Goal: Transaction & Acquisition: Download file/media

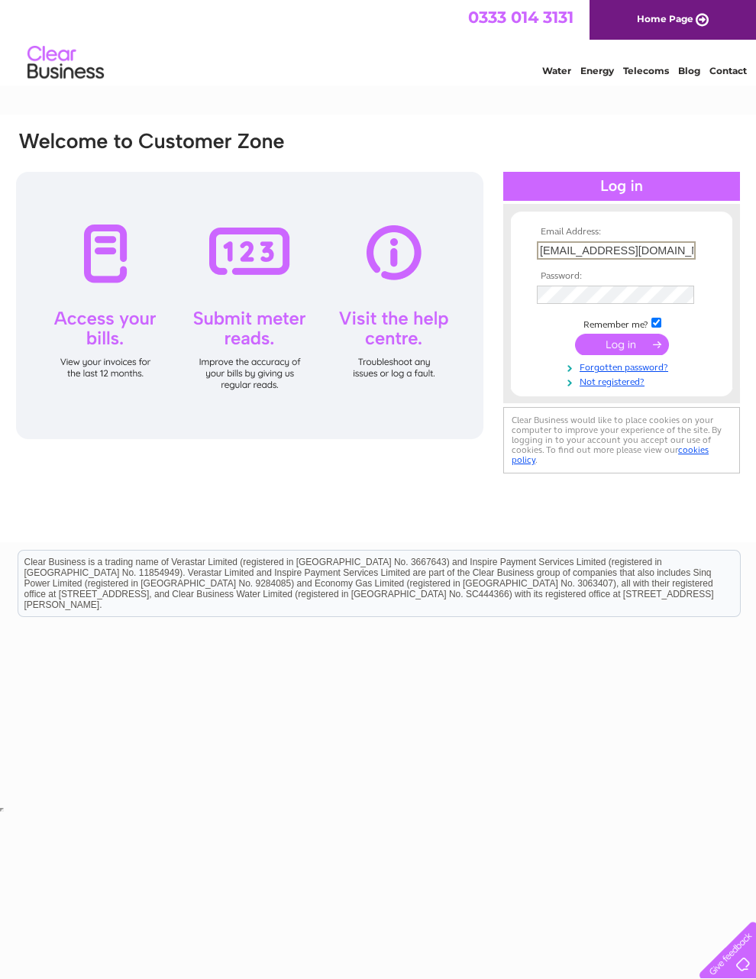
type input "[EMAIL_ADDRESS][DOMAIN_NAME]"
click at [625, 353] on input "submit" at bounding box center [622, 344] width 94 height 21
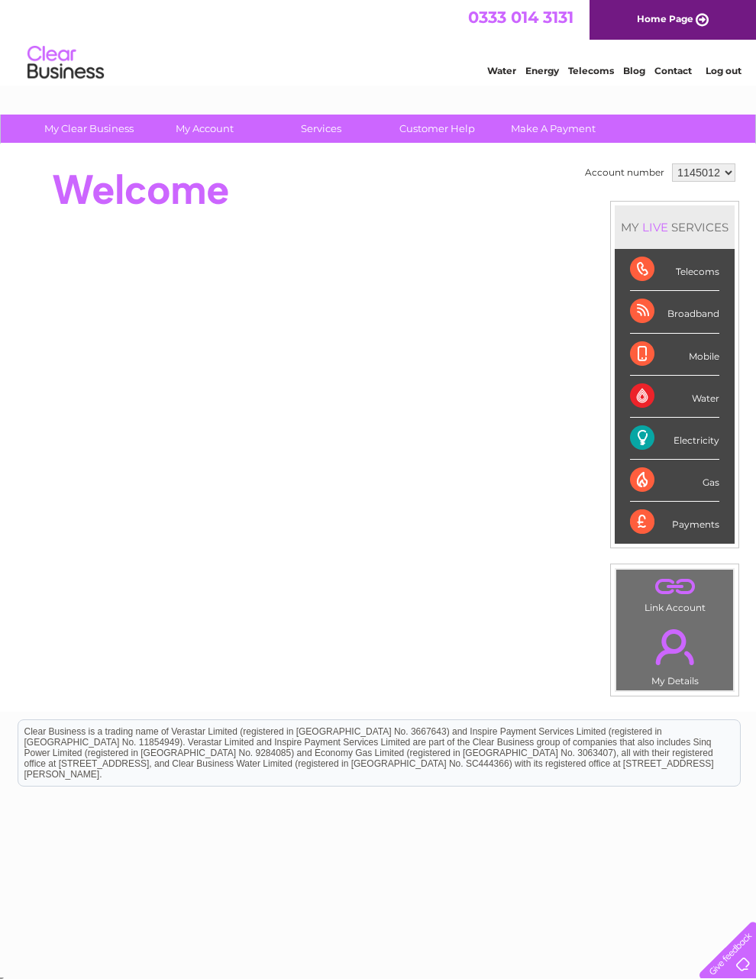
click at [718, 173] on select "1145012 1145041" at bounding box center [703, 172] width 63 height 18
select select "1145041"
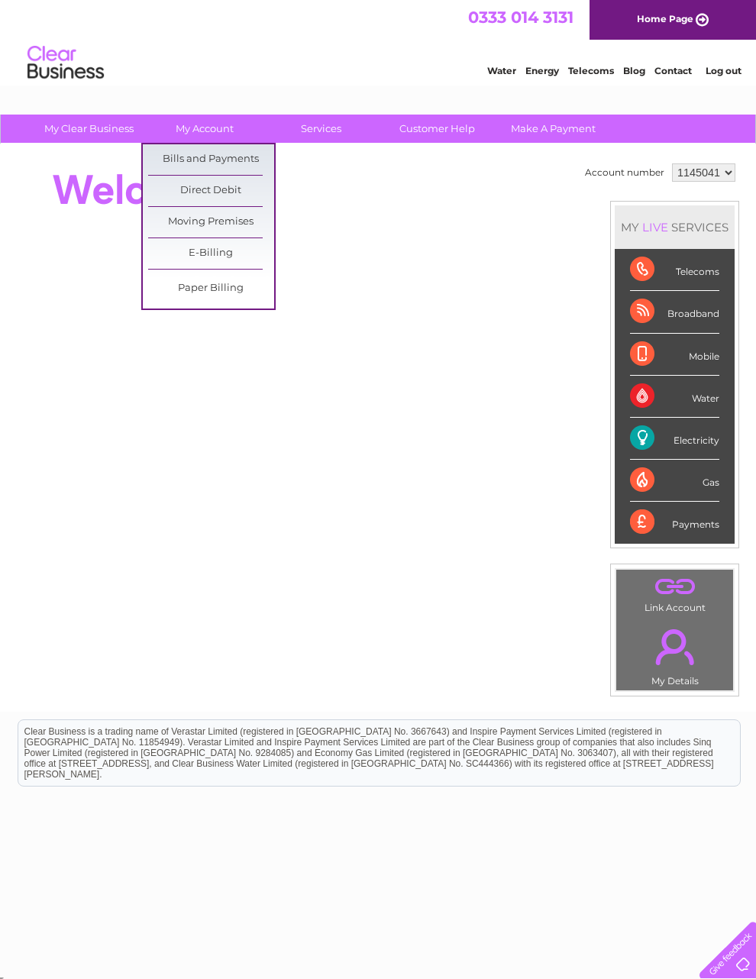
click at [227, 161] on link "Bills and Payments" at bounding box center [211, 159] width 126 height 31
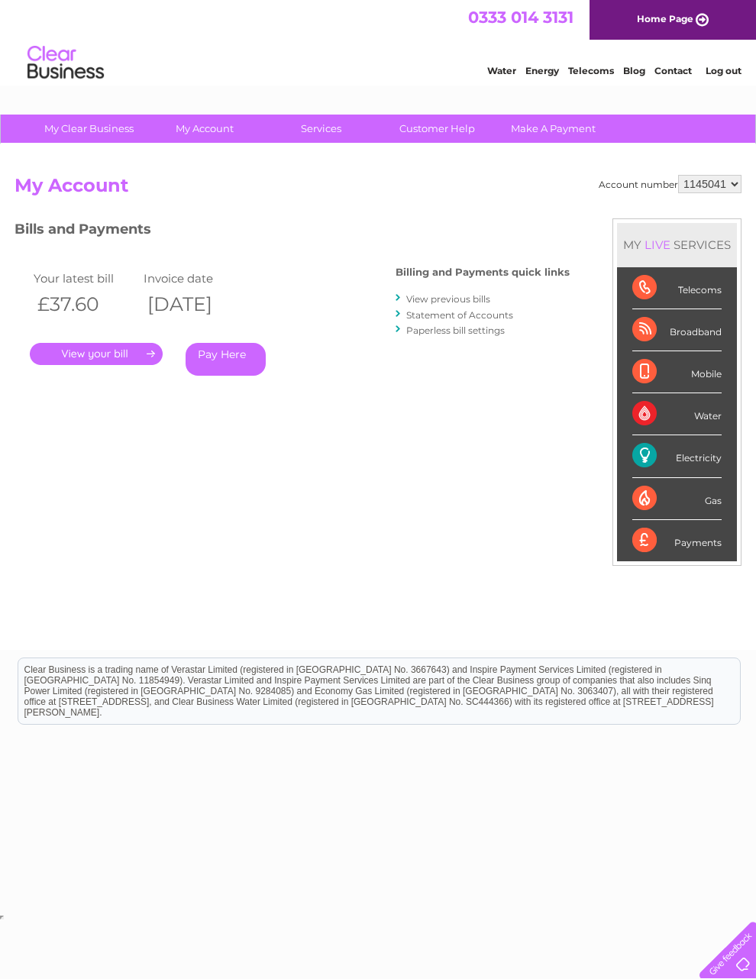
click at [103, 348] on link "." at bounding box center [96, 354] width 133 height 22
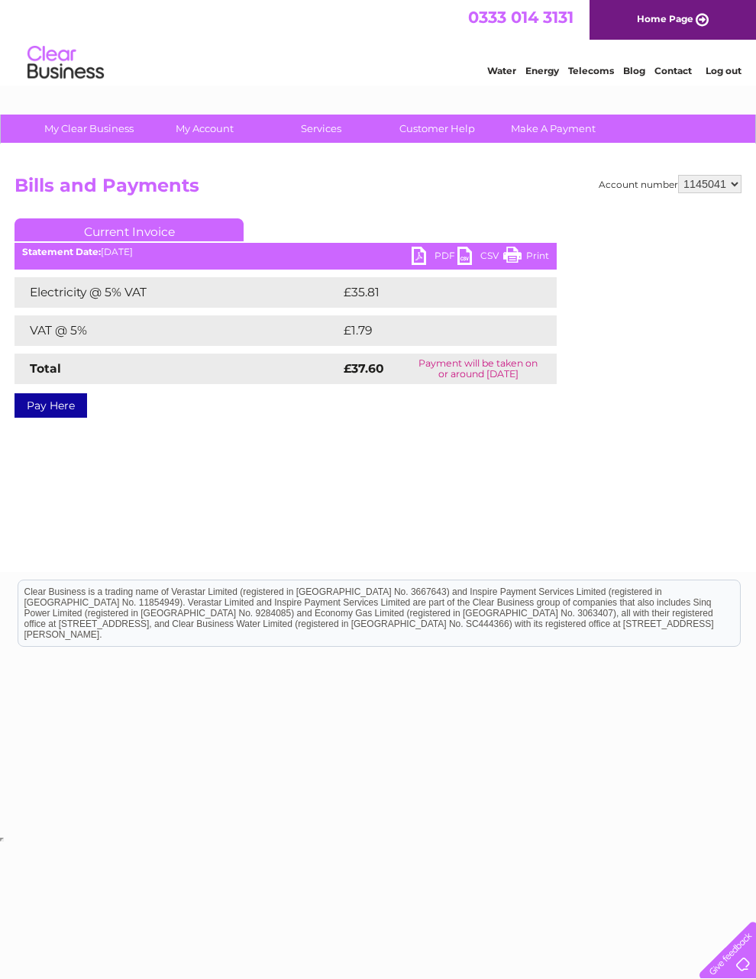
click at [426, 249] on link "PDF" at bounding box center [434, 258] width 46 height 22
click at [716, 175] on select "1145012 1145041" at bounding box center [709, 184] width 63 height 18
select select "1145012"
click at [420, 248] on link "PDF" at bounding box center [434, 258] width 46 height 22
click at [717, 178] on select "1145012 1145041" at bounding box center [709, 184] width 63 height 18
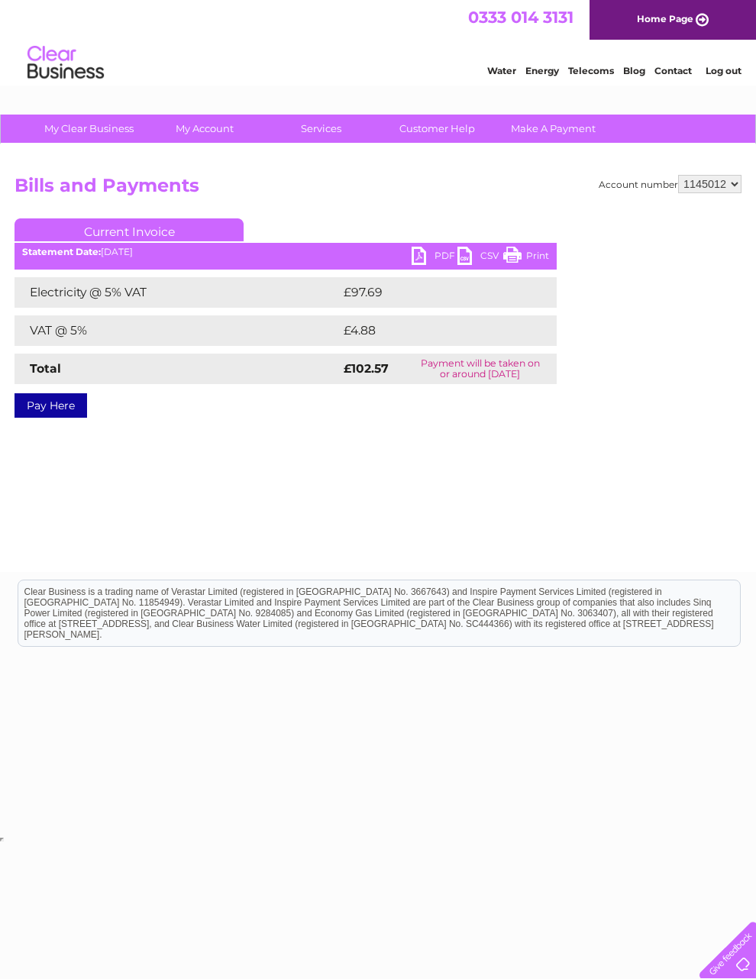
select select "1145041"
click at [418, 256] on link "PDF" at bounding box center [434, 258] width 46 height 22
click at [724, 168] on div "Account number 1145012 1145041 Bills and Payments Current Invoice PDF CSV Print" at bounding box center [378, 357] width 756 height 427
click at [710, 187] on select "1145012 1145041" at bounding box center [709, 184] width 63 height 18
click at [716, 185] on select "1145012 1145041" at bounding box center [709, 184] width 63 height 18
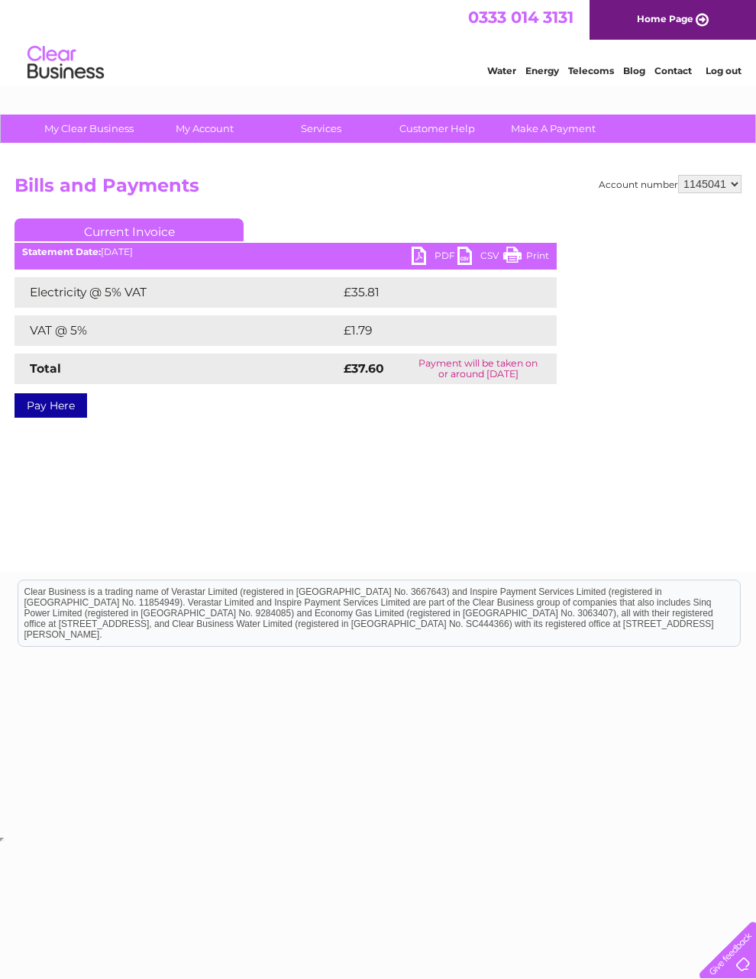
select select "1145012"
click at [422, 256] on link "PDF" at bounding box center [434, 258] width 46 height 22
click at [705, 193] on select "1145012 1145041" at bounding box center [709, 184] width 63 height 18
select select "1145041"
click at [419, 258] on link "PDF" at bounding box center [434, 258] width 46 height 22
